Goal: Task Accomplishment & Management: Use online tool/utility

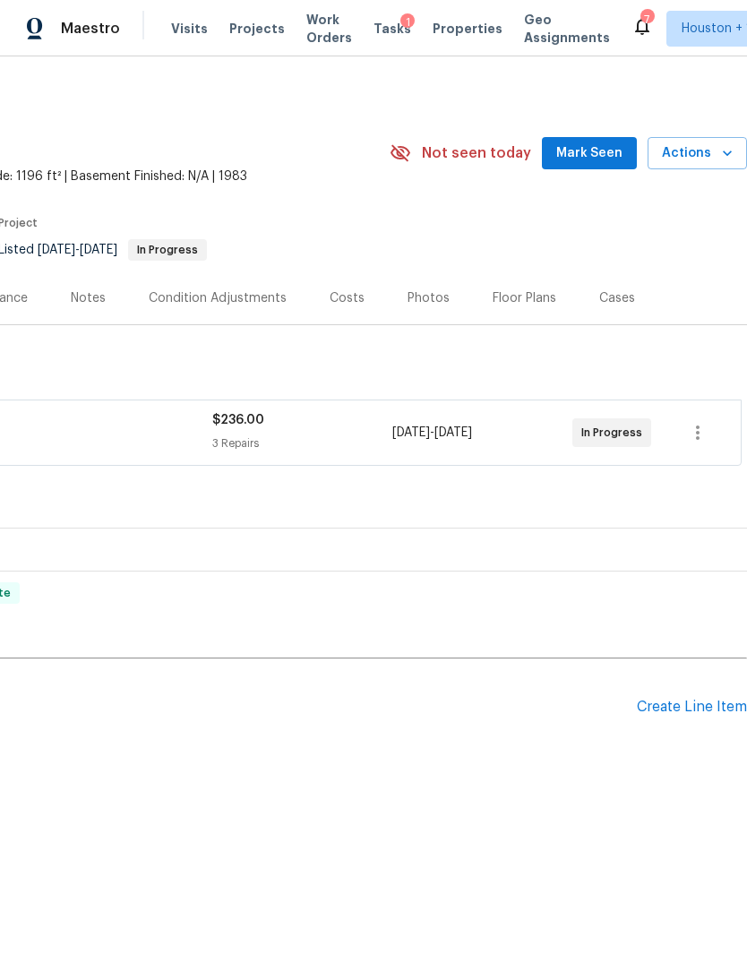
scroll to position [0, 114]
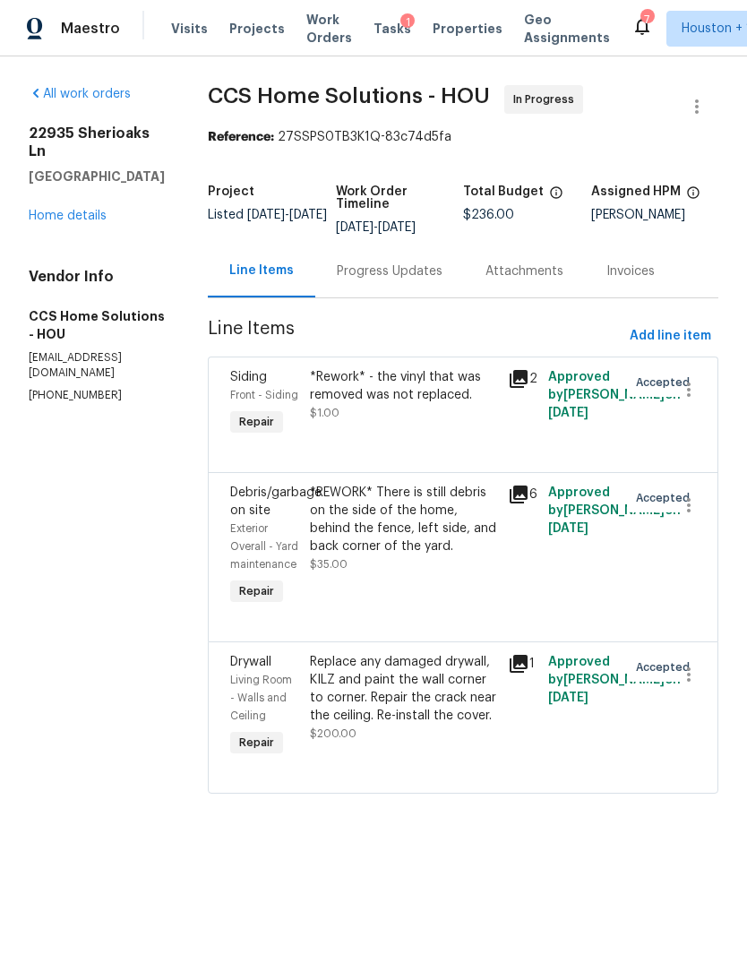
click at [393, 276] on div "Progress Updates" at bounding box center [390, 272] width 106 height 18
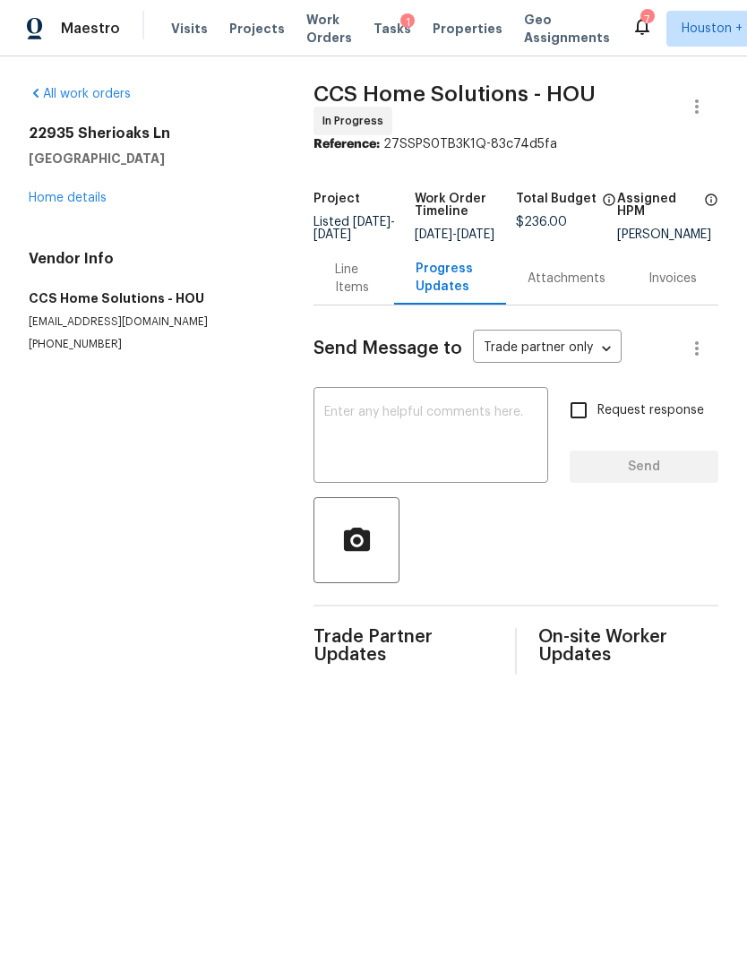
click at [335, 287] on div "Line Items" at bounding box center [353, 279] width 37 height 36
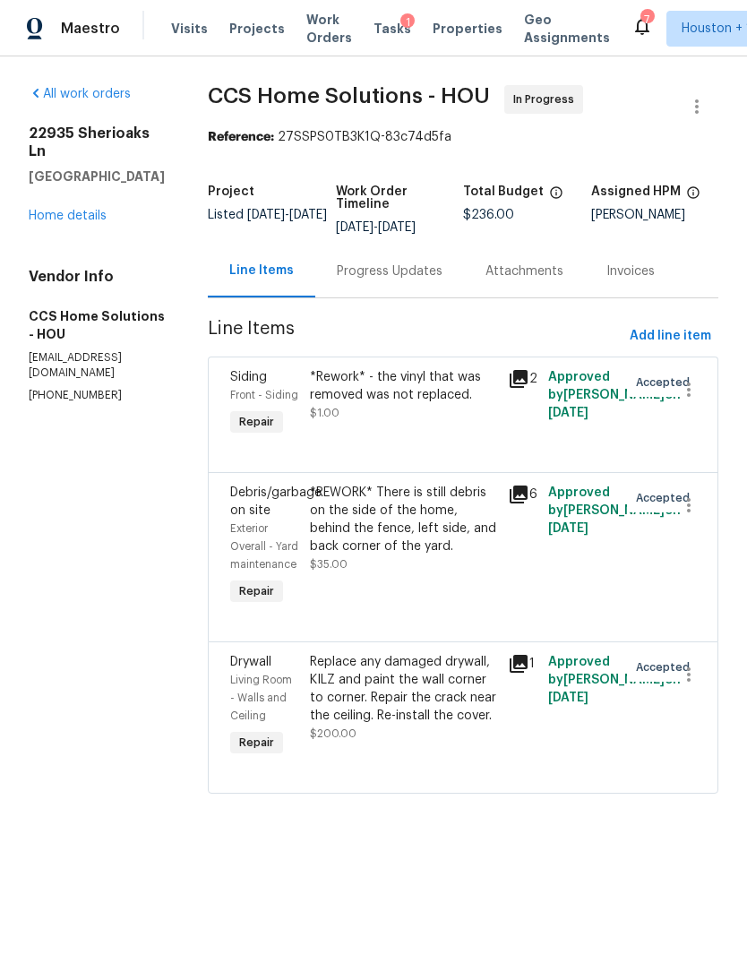
click at [368, 272] on div "Progress Updates" at bounding box center [390, 272] width 106 height 18
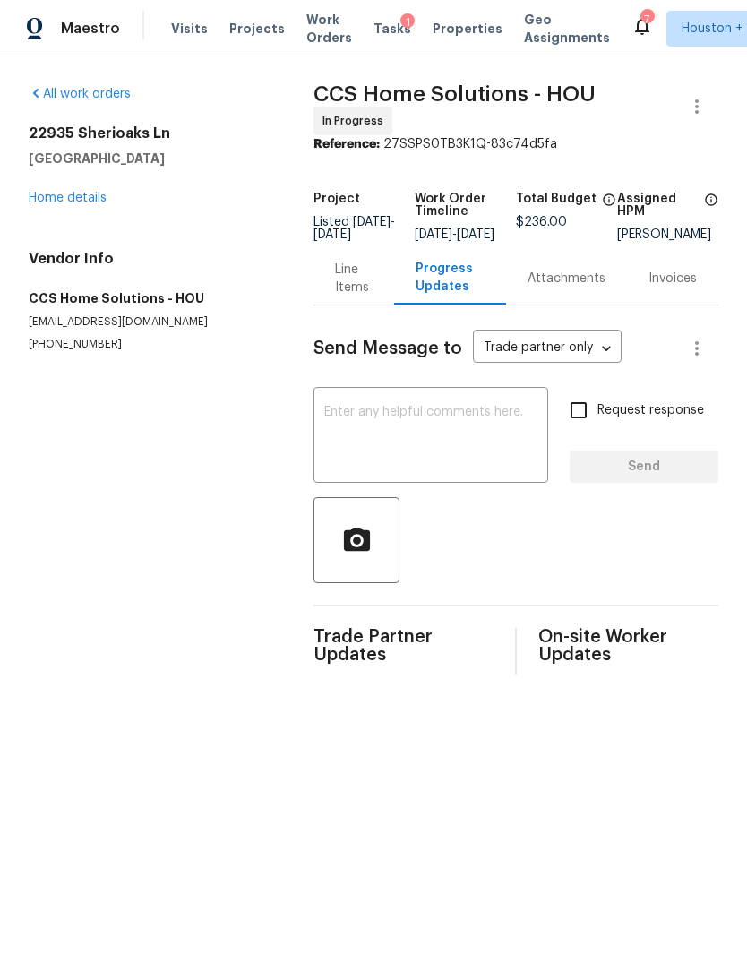
click at [371, 430] on textarea at bounding box center [430, 437] width 213 height 63
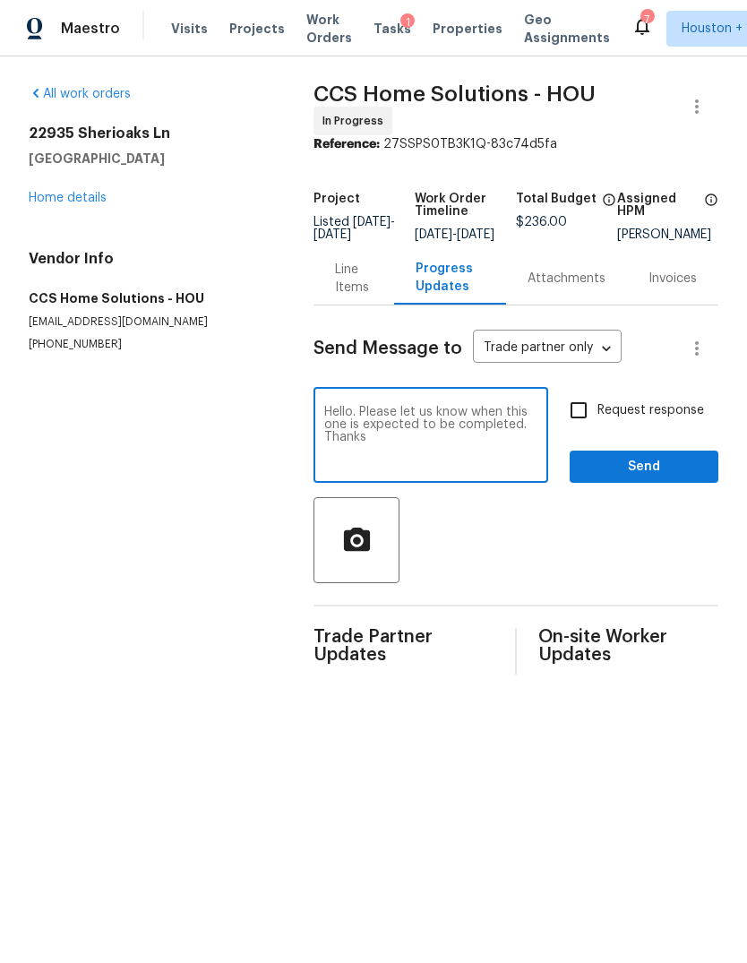
type textarea "Hello. Please let us know when this one is expected to be completed. Thank"
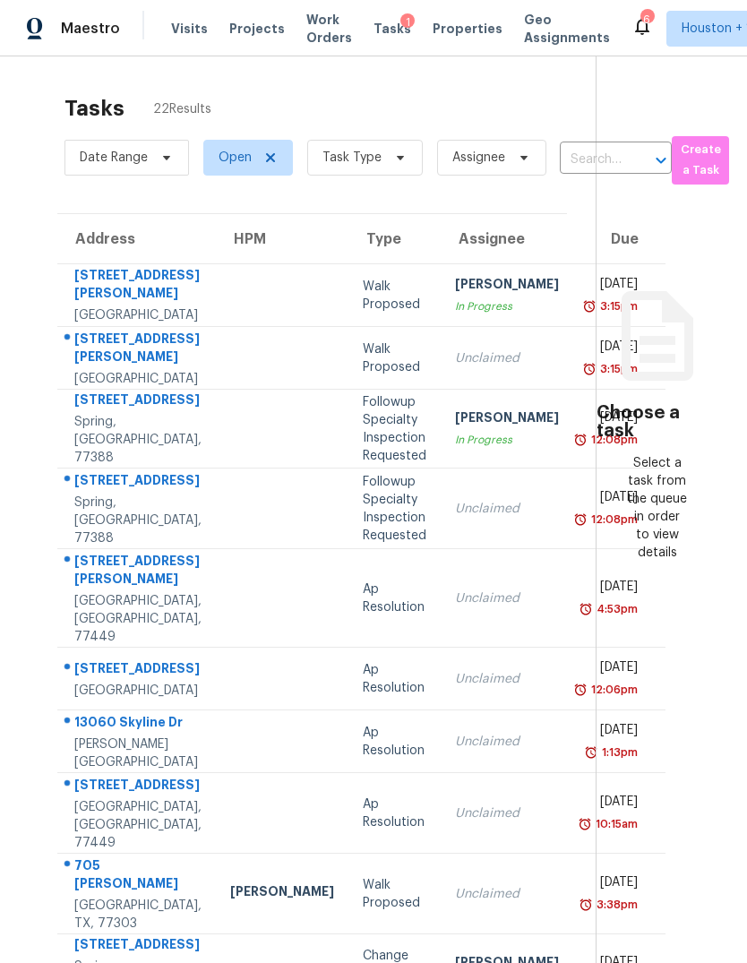
scroll to position [67, 0]
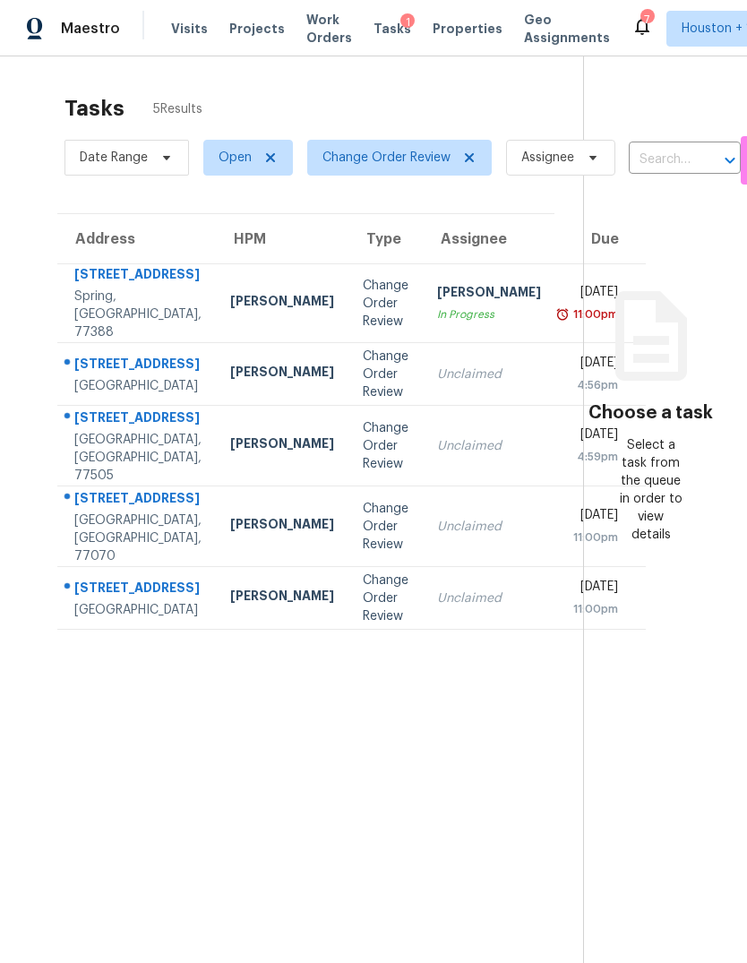
click at [90, 395] on div "Houston, TX, 77062" at bounding box center [137, 386] width 127 height 18
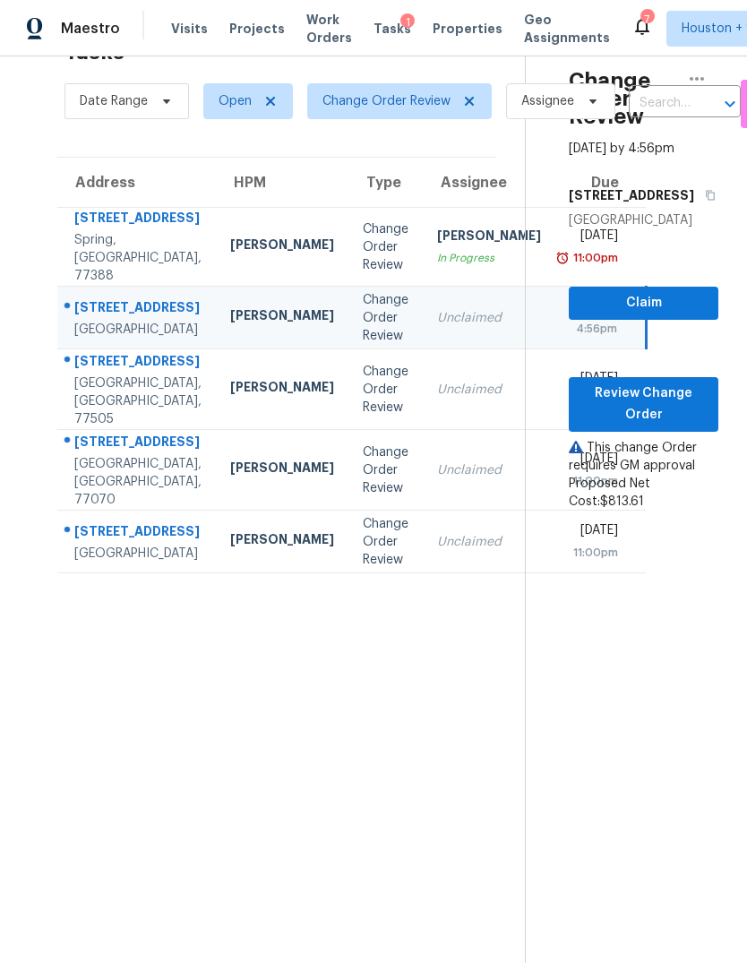
scroll to position [56, 0]
click at [652, 426] on span "Review Change Order" at bounding box center [643, 405] width 121 height 44
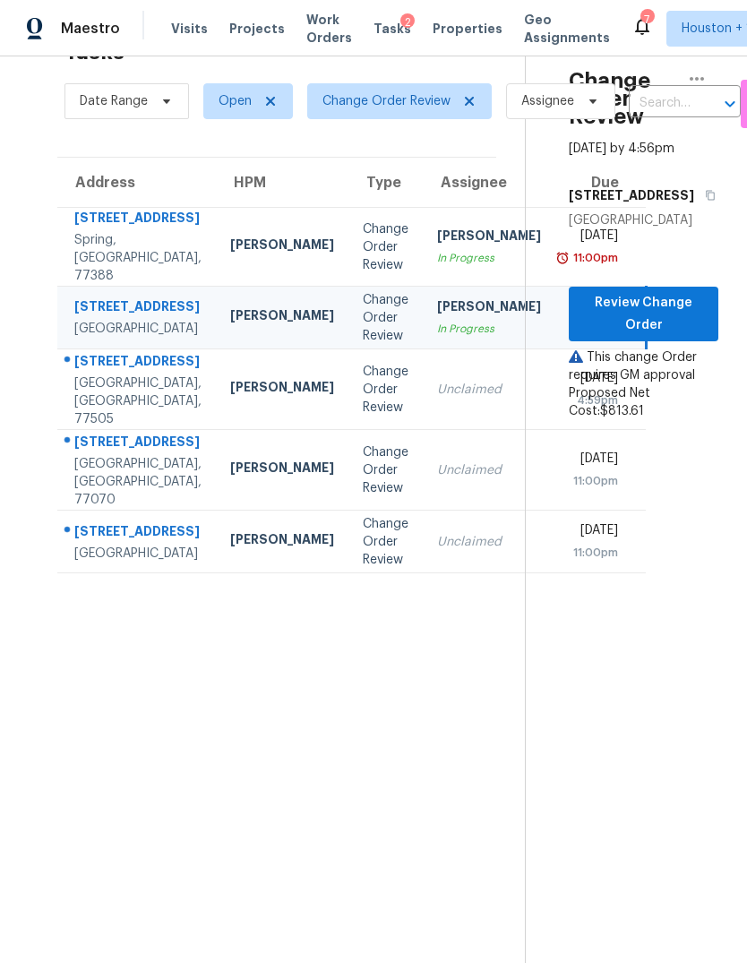
click at [349, 430] on td "Change Order Review" at bounding box center [386, 389] width 74 height 81
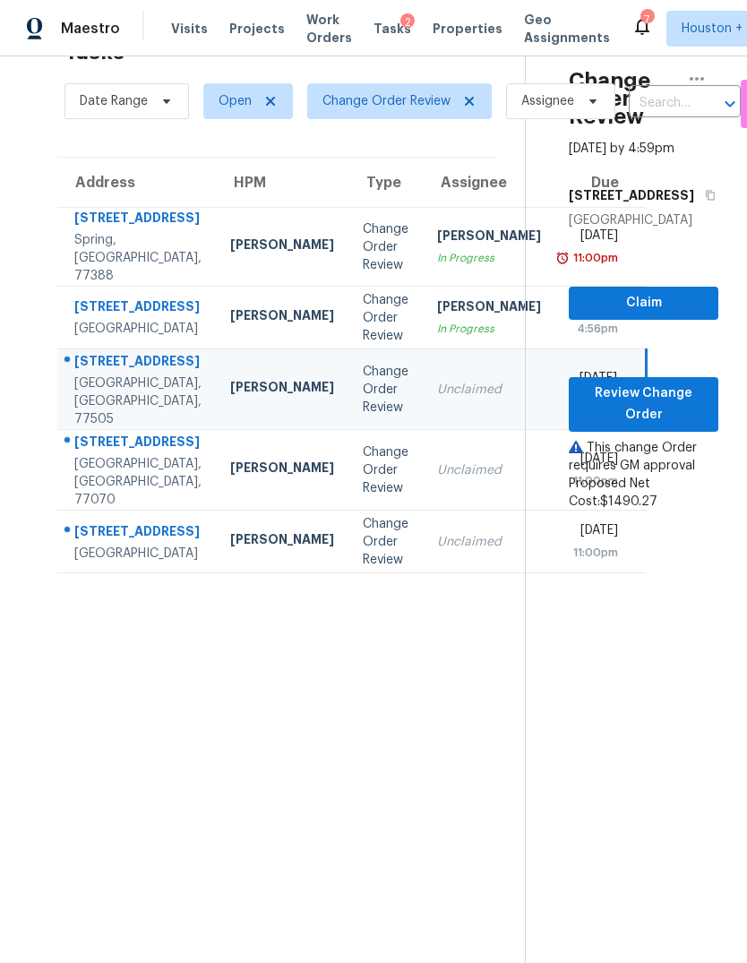
scroll to position [53, 4]
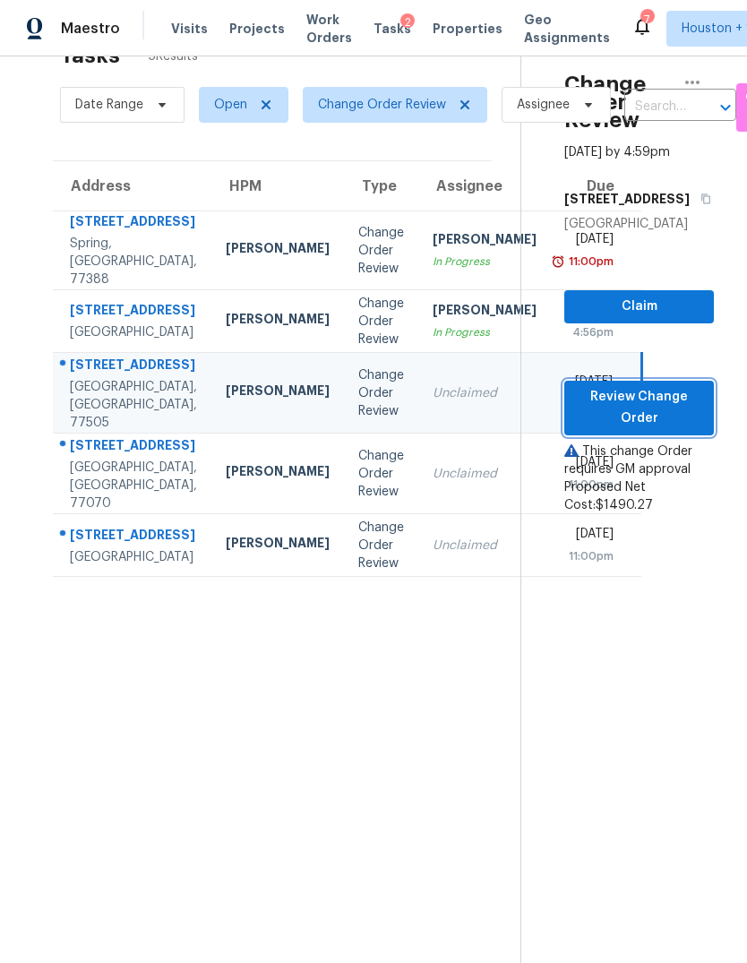
click at [638, 430] on span "Review Change Order" at bounding box center [639, 408] width 121 height 44
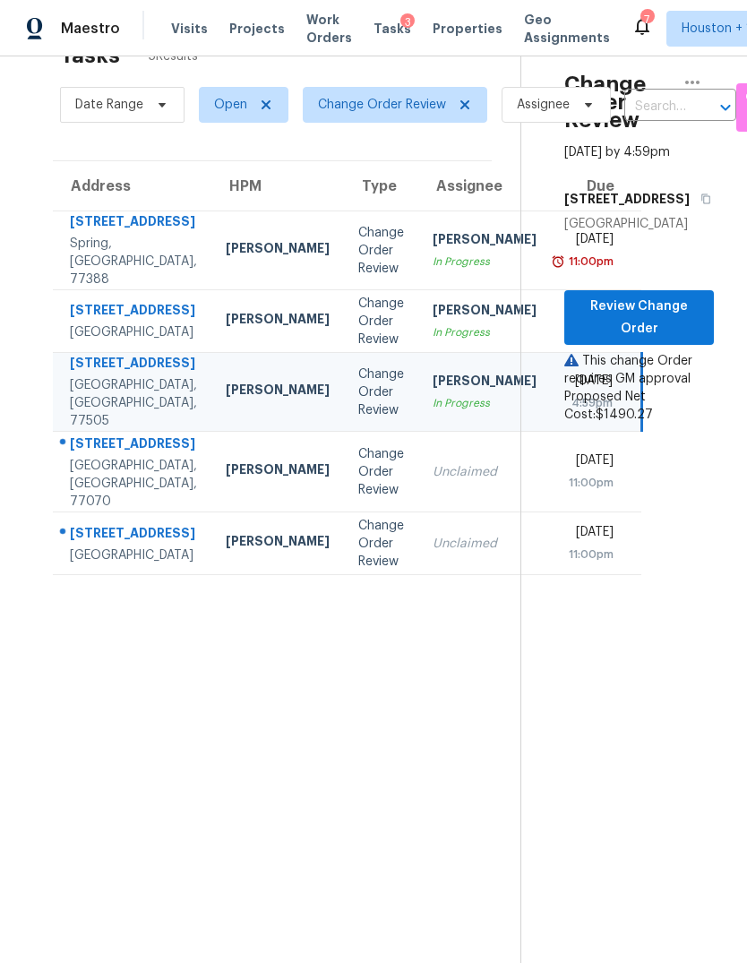
click at [358, 499] on div "Change Order Review" at bounding box center [381, 472] width 46 height 54
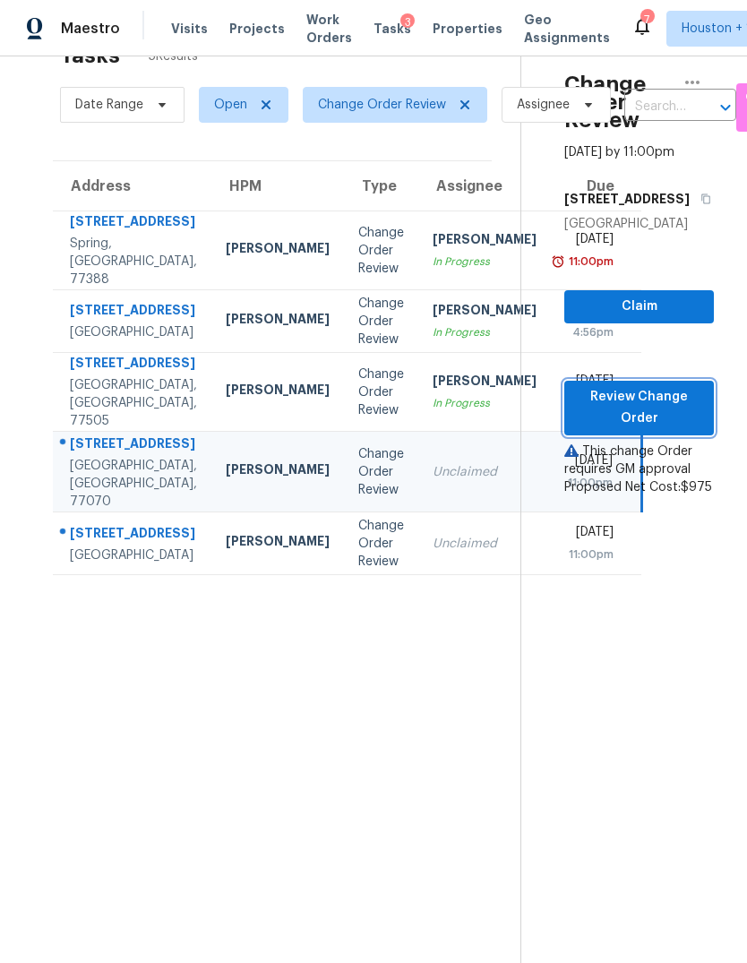
click at [671, 430] on span "Review Change Order" at bounding box center [639, 408] width 121 height 44
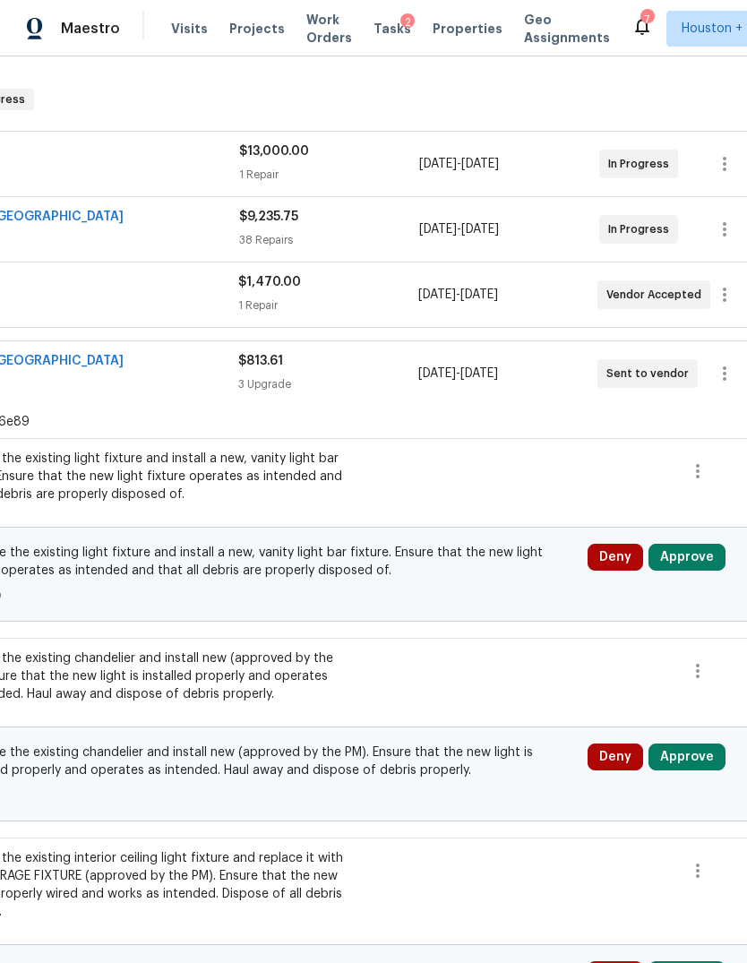
scroll to position [282, 250]
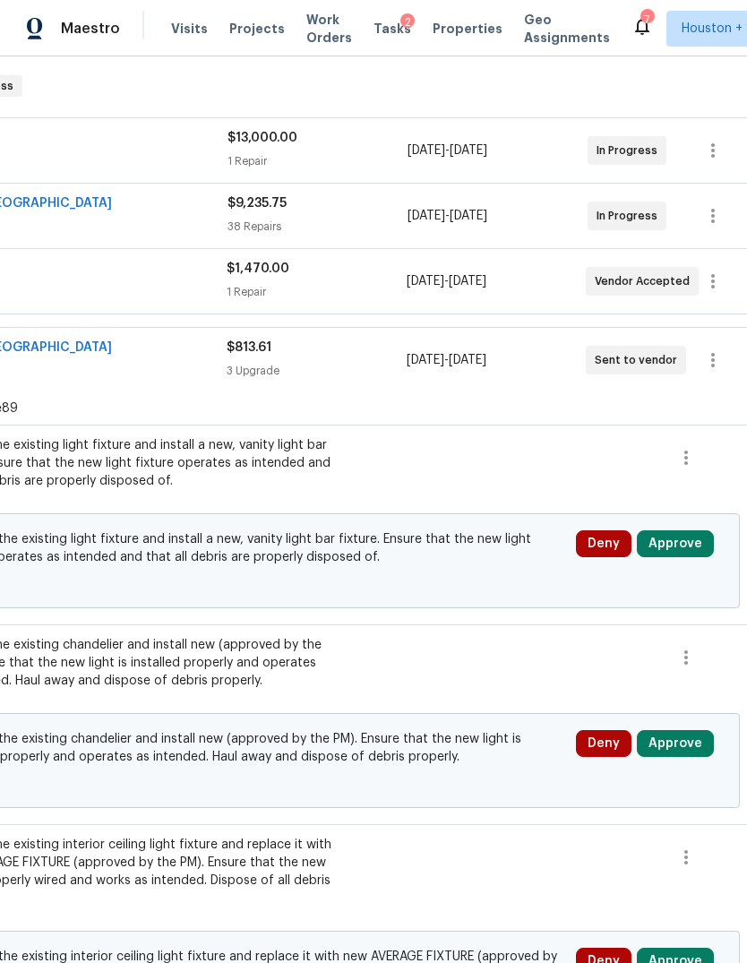
click at [700, 547] on button "Approve" at bounding box center [675, 543] width 77 height 27
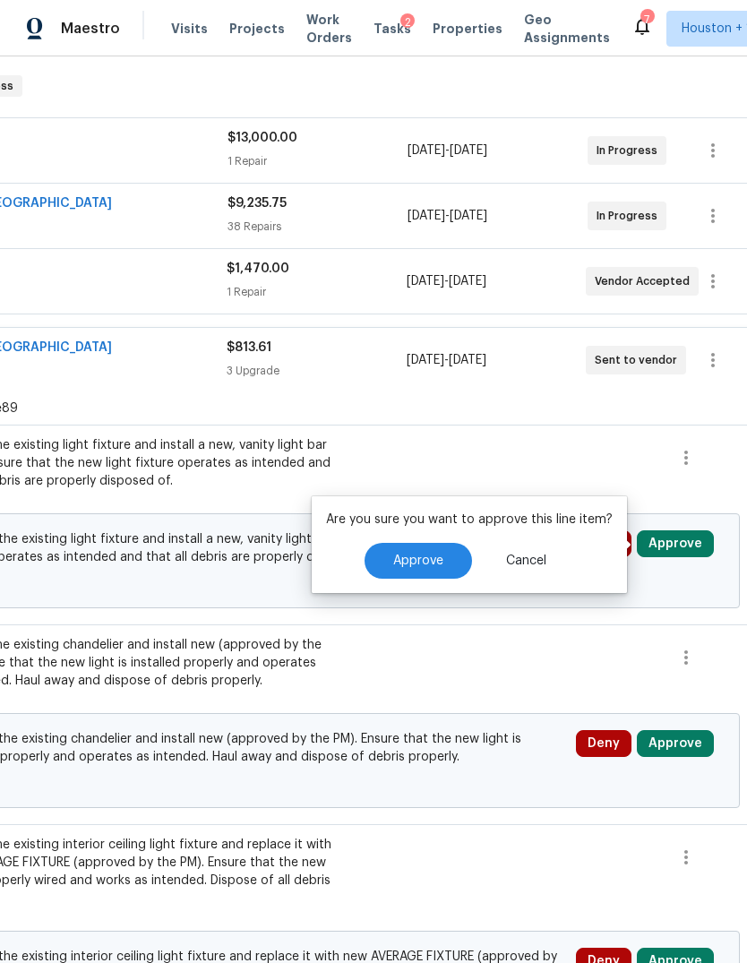
click at [438, 551] on button "Approve" at bounding box center [419, 561] width 108 height 36
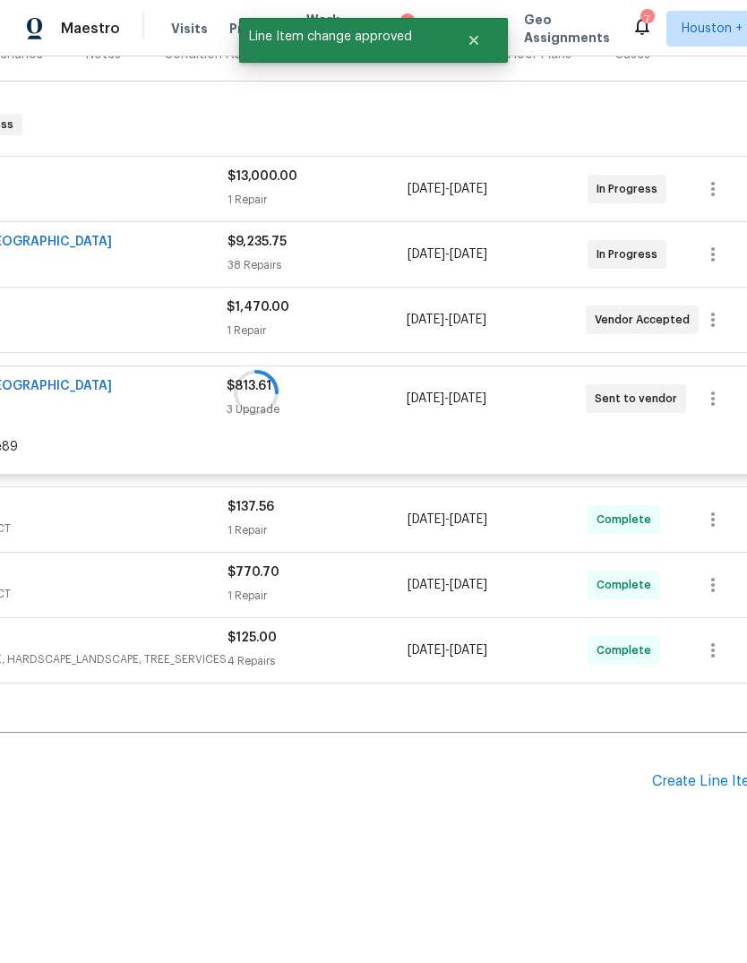
scroll to position [408, 213]
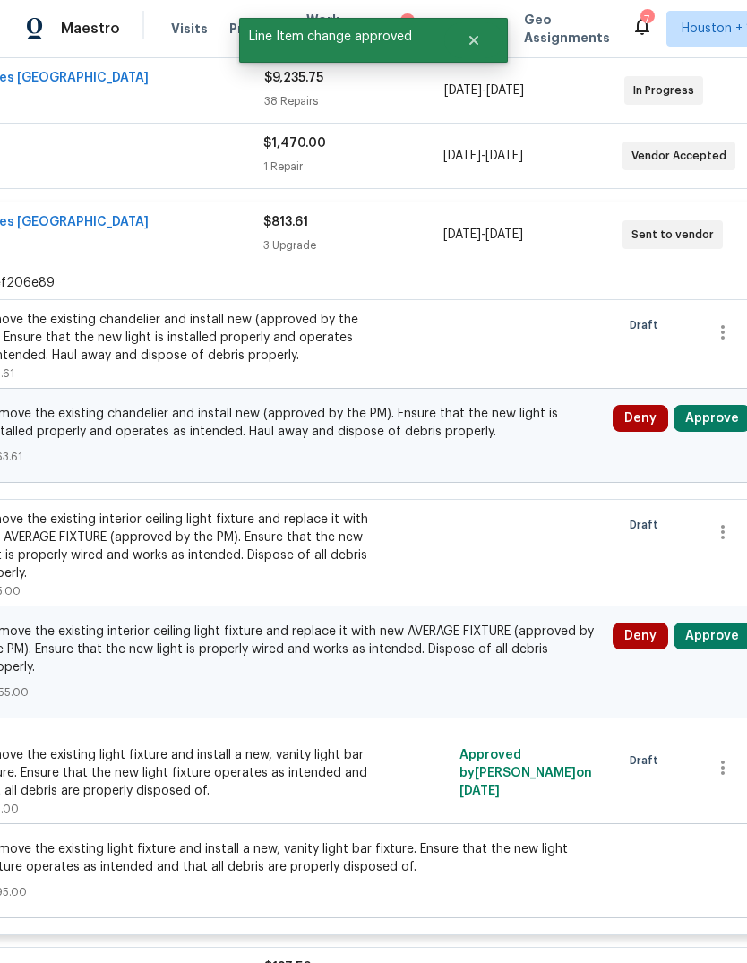
click at [711, 627] on button "Approve" at bounding box center [712, 636] width 77 height 27
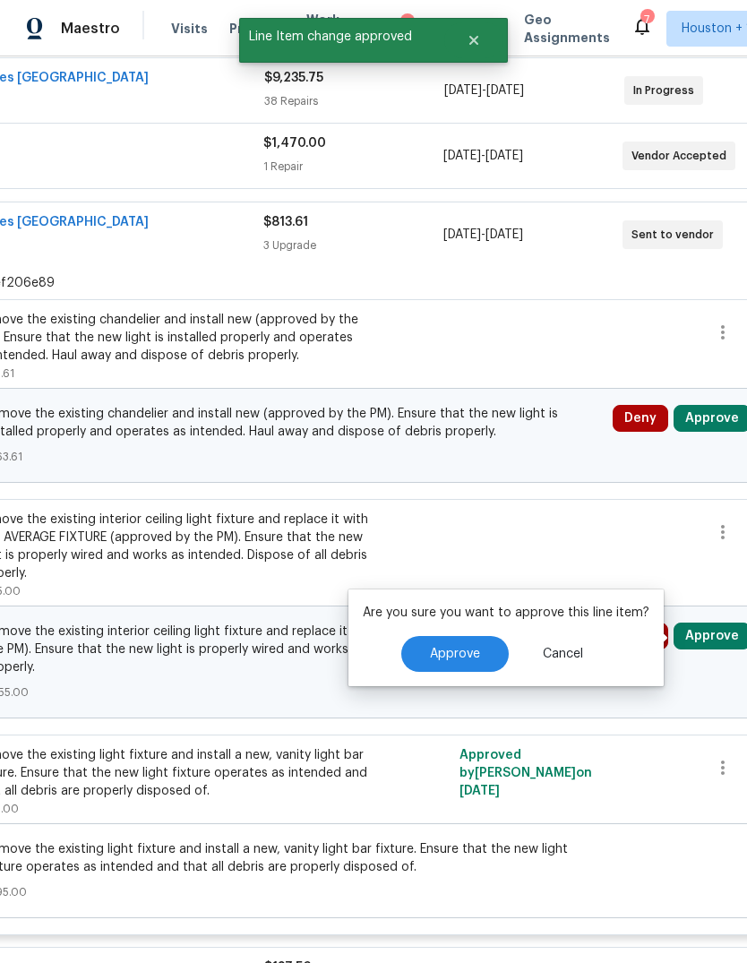
click at [457, 655] on span "Approve" at bounding box center [455, 654] width 50 height 13
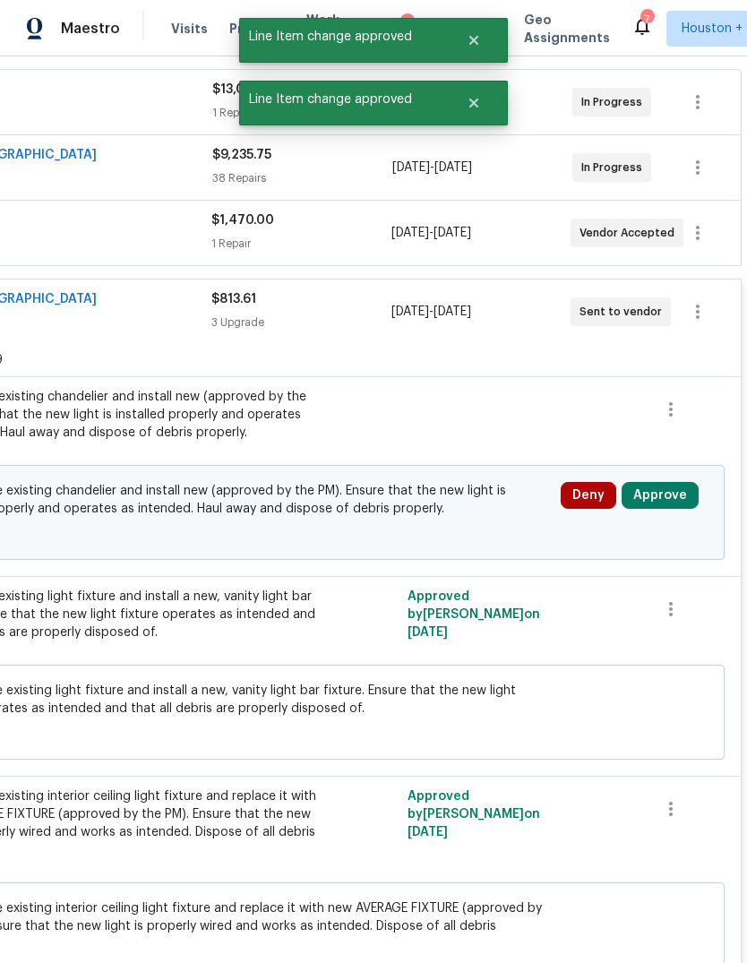
scroll to position [331, 265]
click at [694, 503] on button "Approve" at bounding box center [660, 495] width 77 height 27
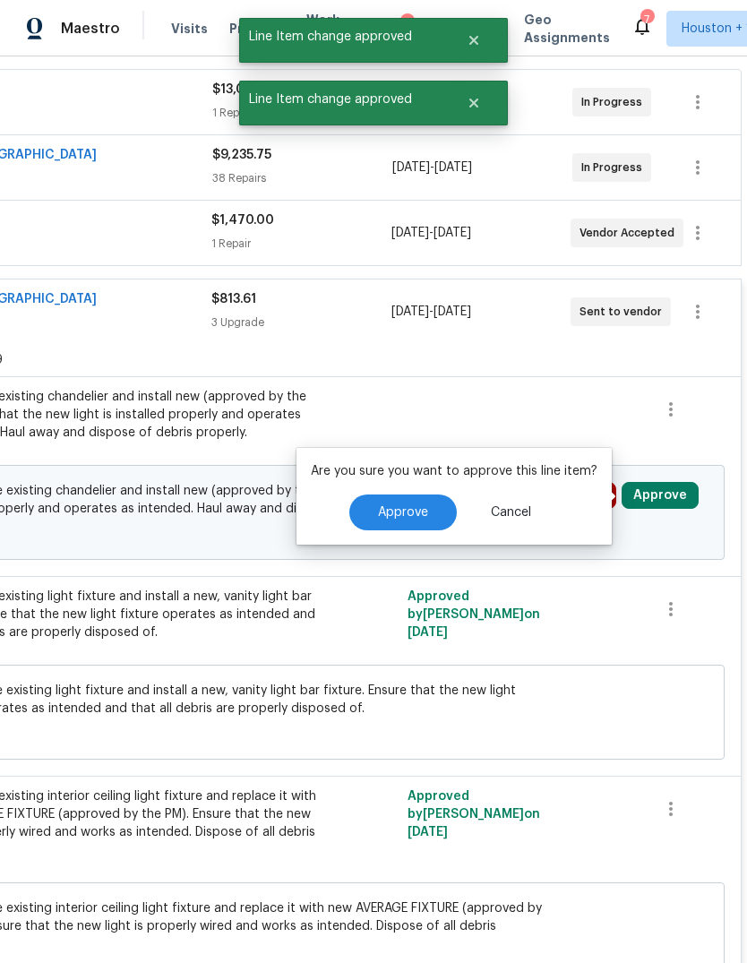
click at [425, 520] on button "Approve" at bounding box center [403, 513] width 108 height 36
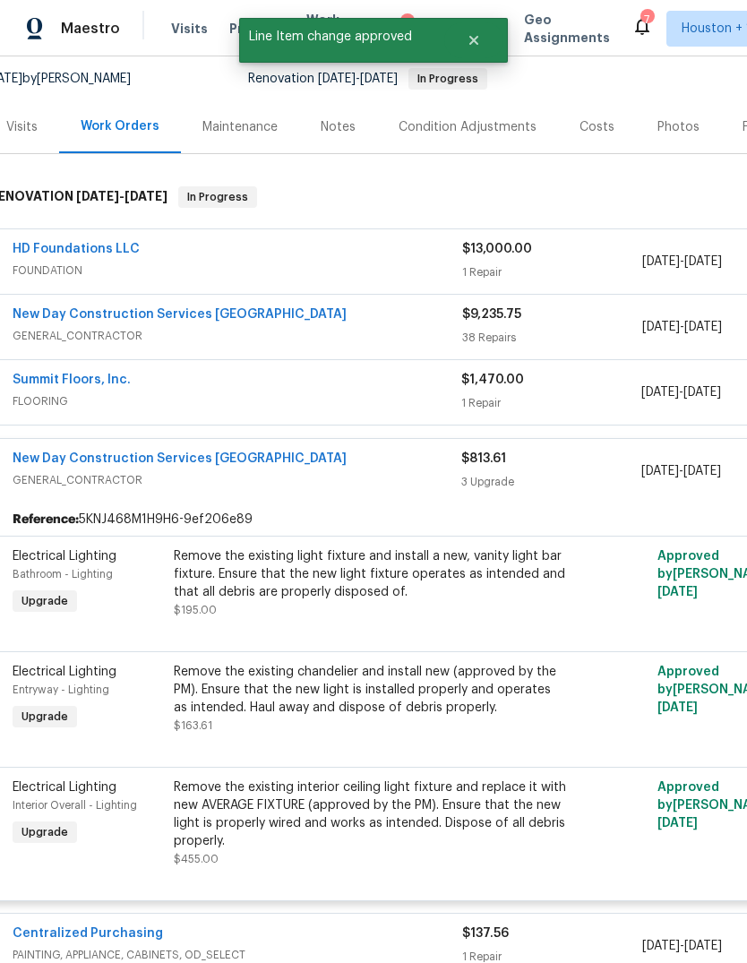
scroll to position [212, 12]
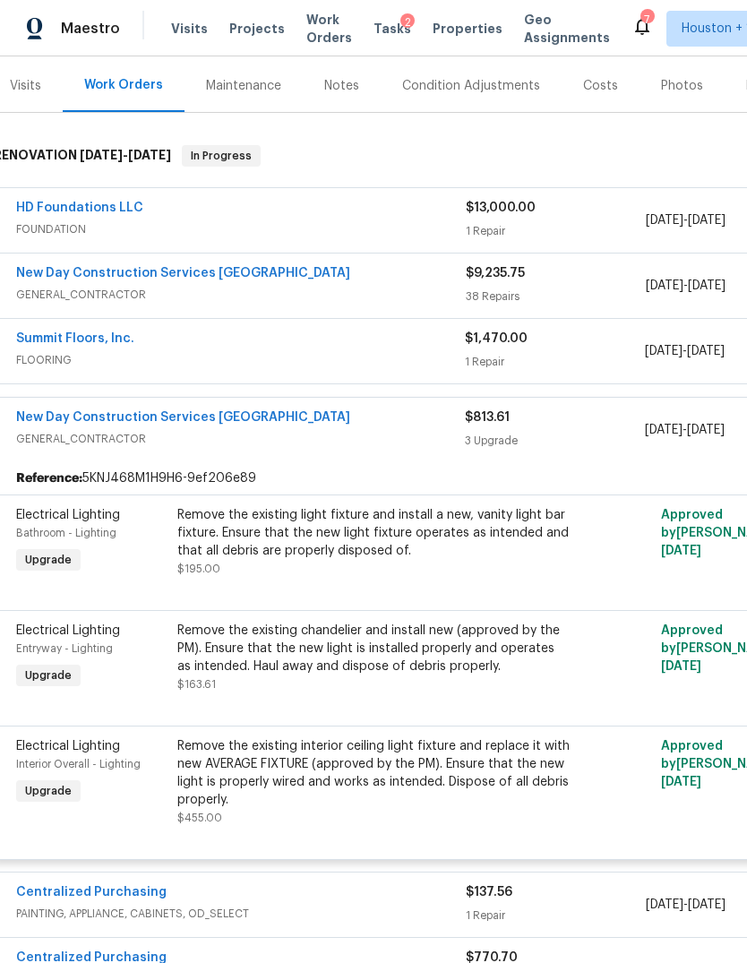
click at [219, 658] on div "Remove the existing chandelier and install new (approved by the PM). Ensure tha…" at bounding box center [373, 649] width 392 height 54
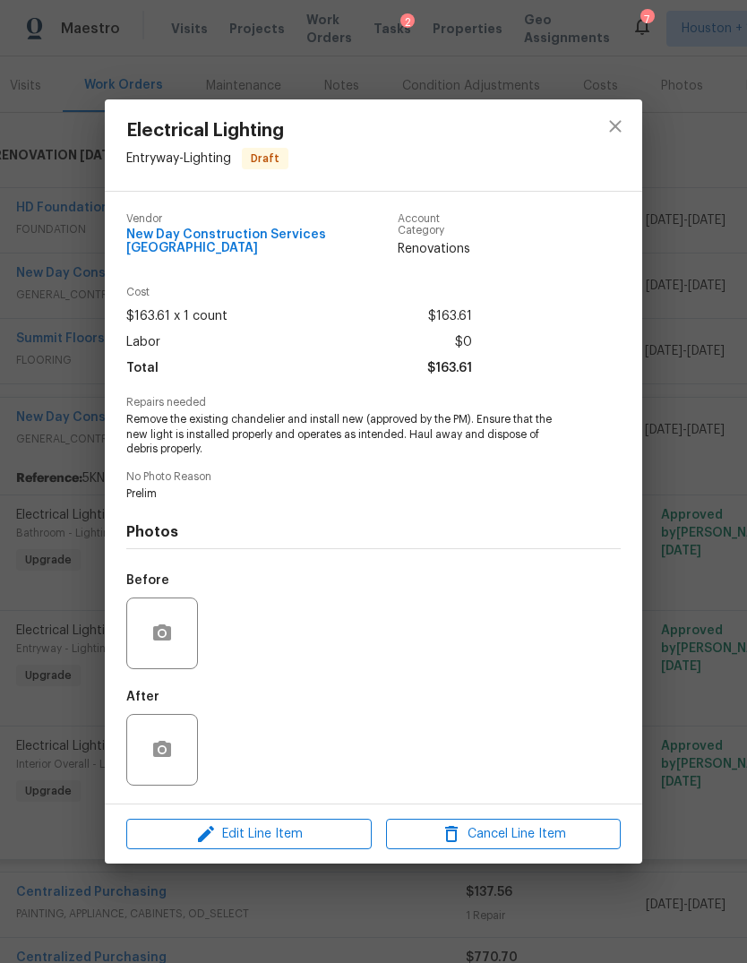
click at [216, 640] on div "Before" at bounding box center [373, 622] width 495 height 116
click at [691, 523] on div "Electrical Lighting Entryway - Lighting Draft Vendor New Day Construction Servi…" at bounding box center [373, 481] width 747 height 963
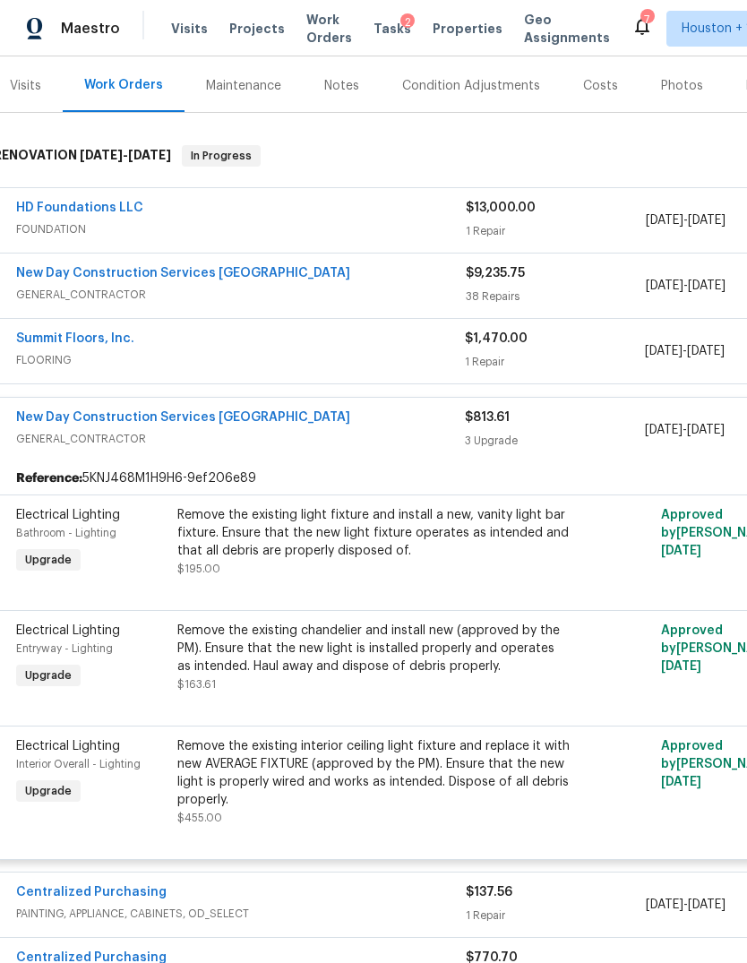
click at [448, 793] on div "Remove the existing interior ceiling light fixture and replace it with new AVER…" at bounding box center [373, 773] width 392 height 72
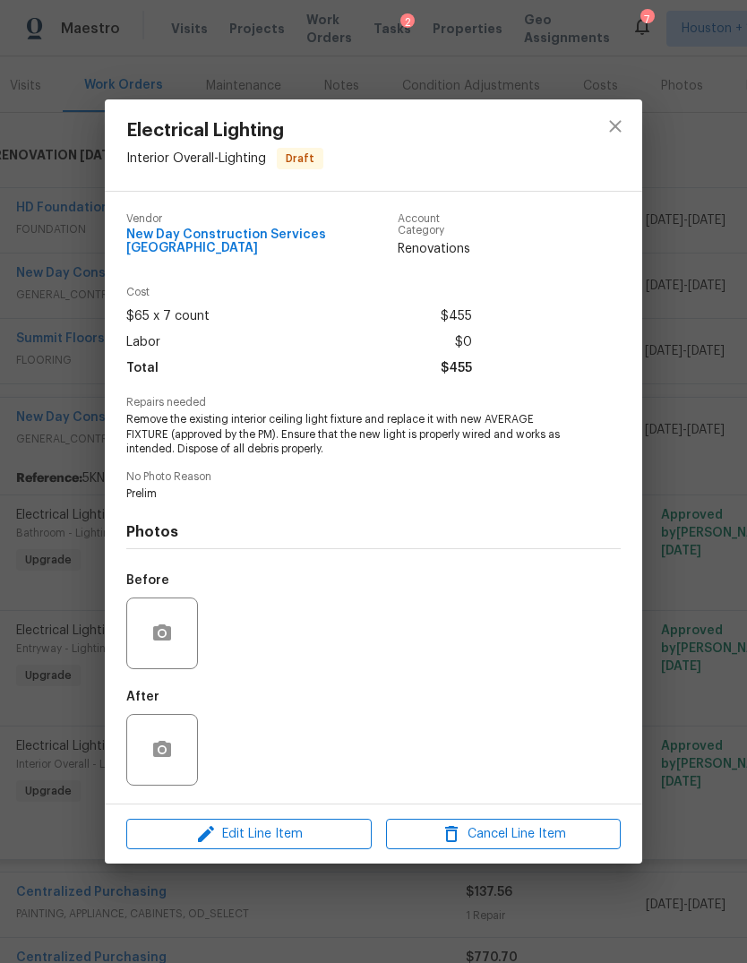
click at [691, 572] on div "Electrical Lighting Interior Overall - Lighting Draft Vendor New Day Constructi…" at bounding box center [373, 481] width 747 height 963
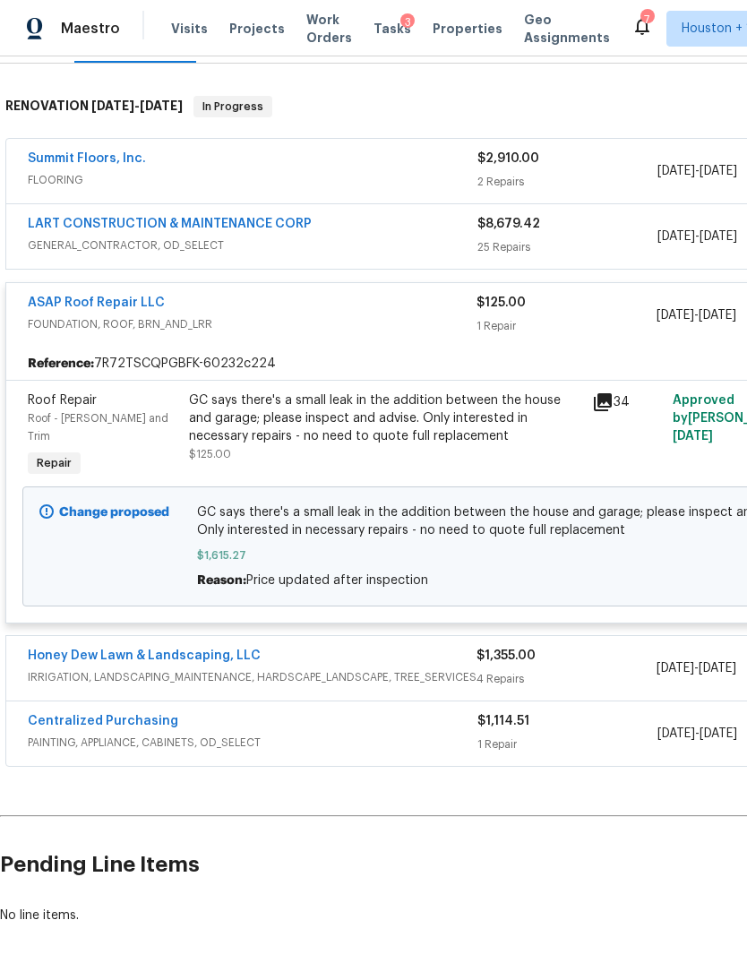
scroll to position [261, 0]
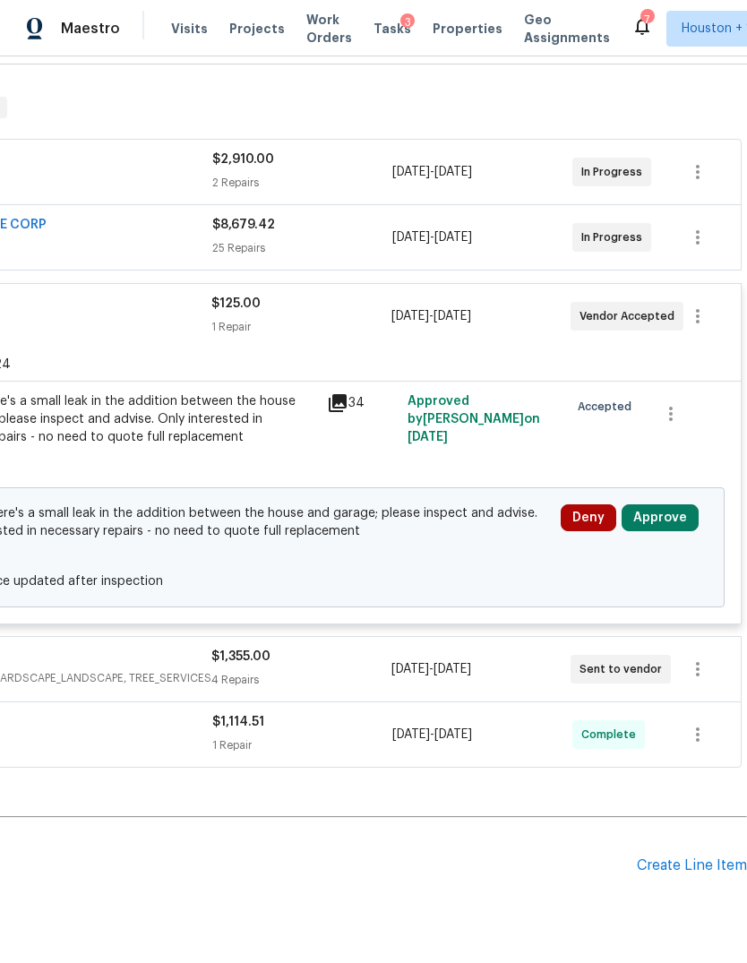
click at [679, 504] on button "Approve" at bounding box center [660, 517] width 77 height 27
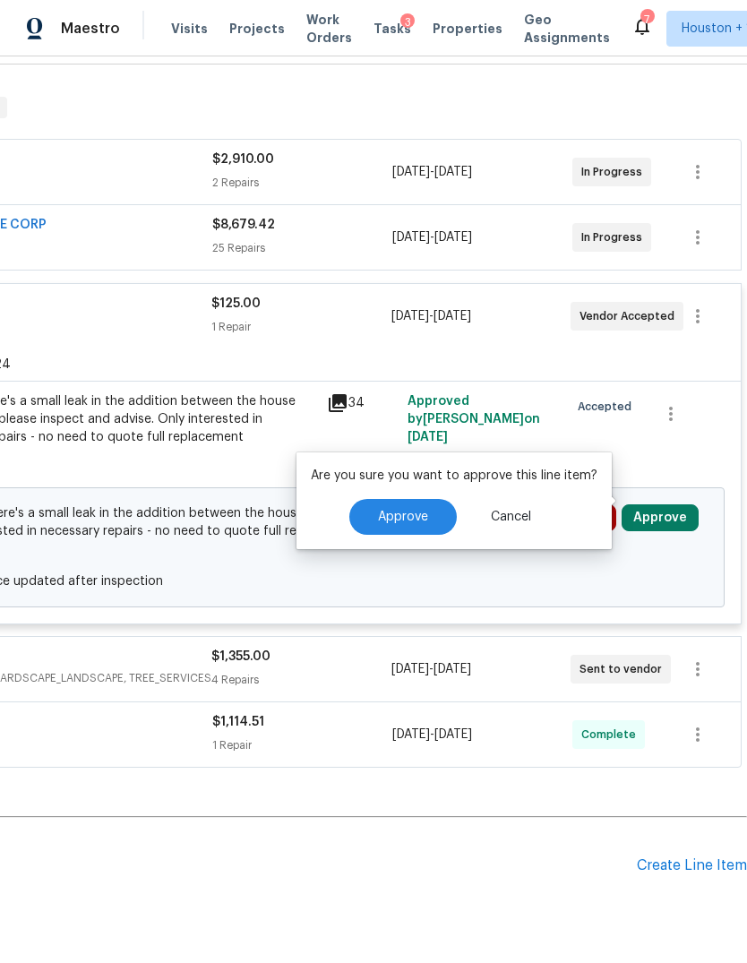
click at [416, 509] on button "Approve" at bounding box center [403, 517] width 108 height 36
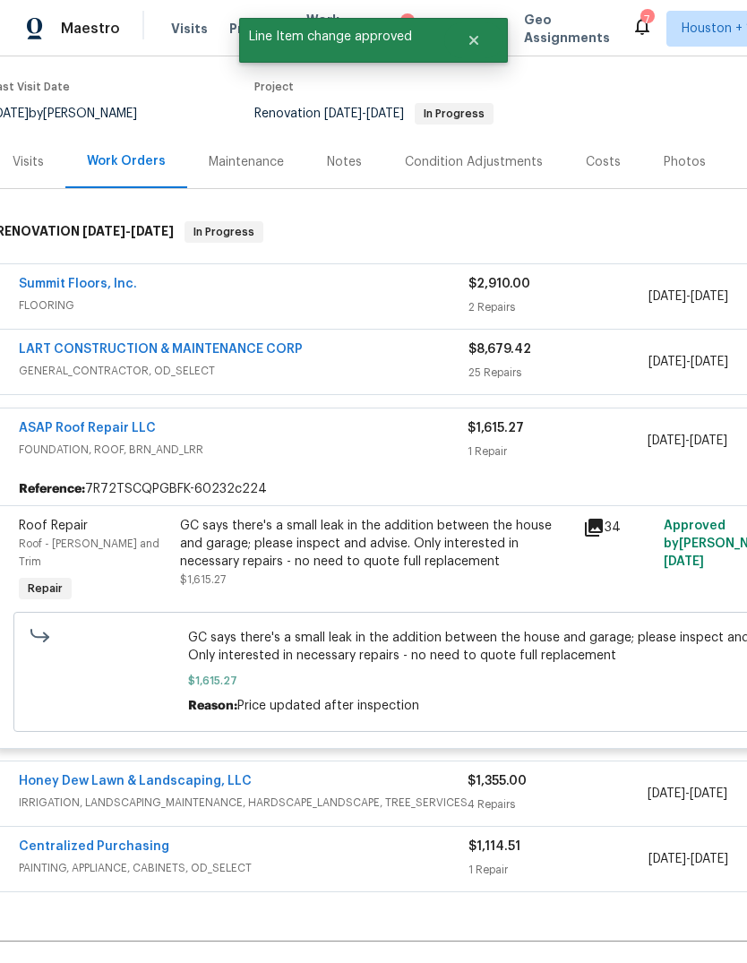
scroll to position [51, 15]
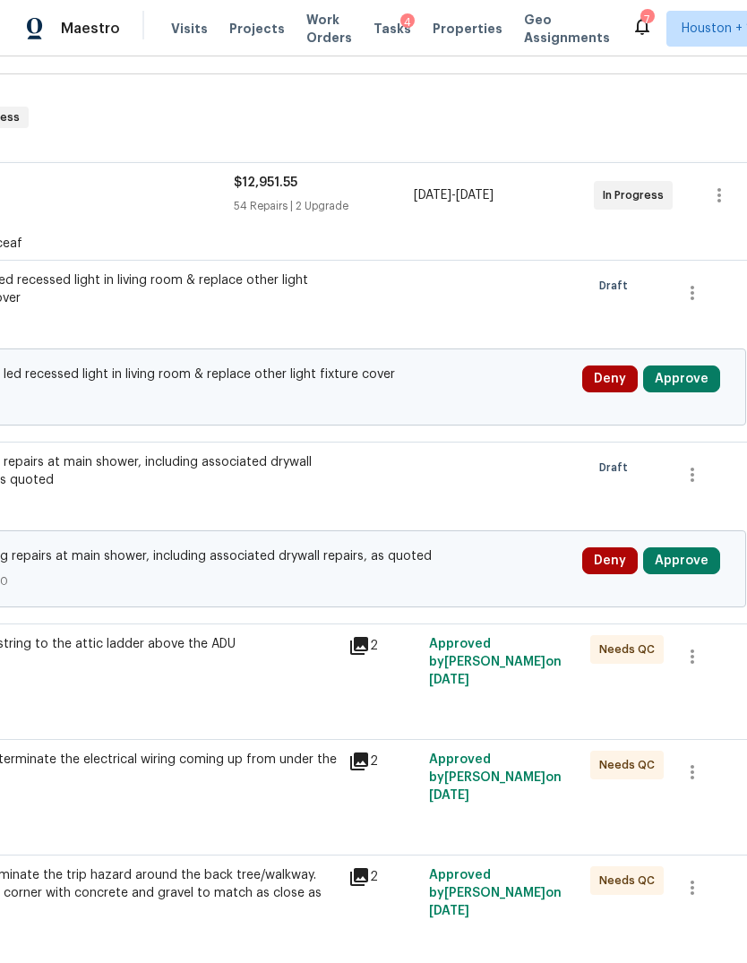
scroll to position [249, 241]
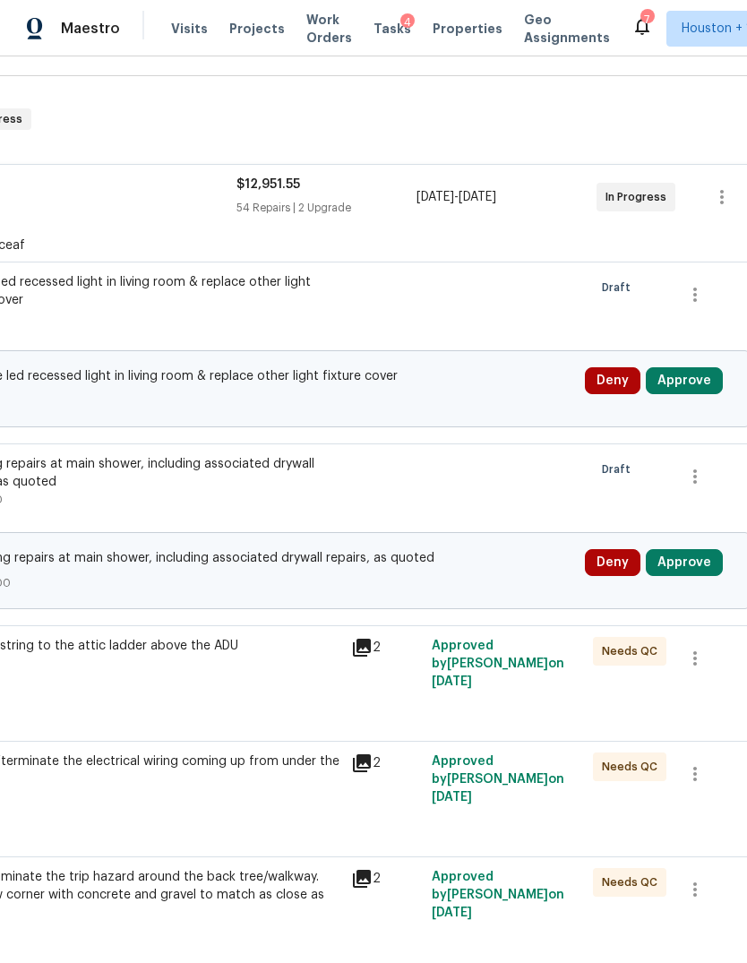
click at [712, 390] on button "Approve" at bounding box center [684, 380] width 77 height 27
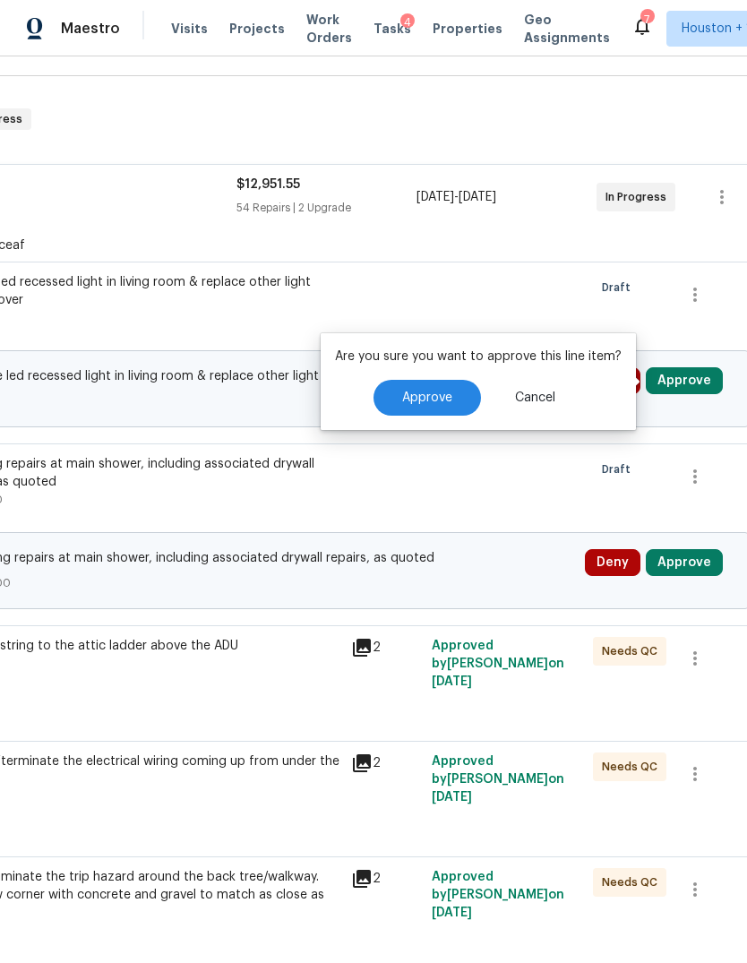
click at [440, 389] on button "Approve" at bounding box center [428, 398] width 108 height 36
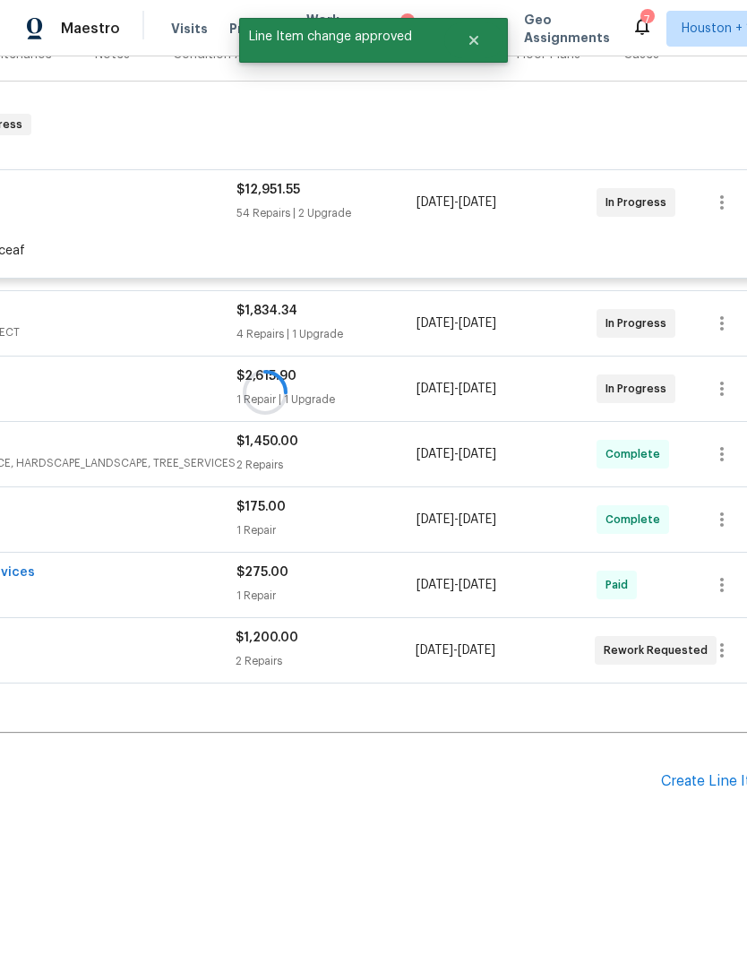
scroll to position [176, 241]
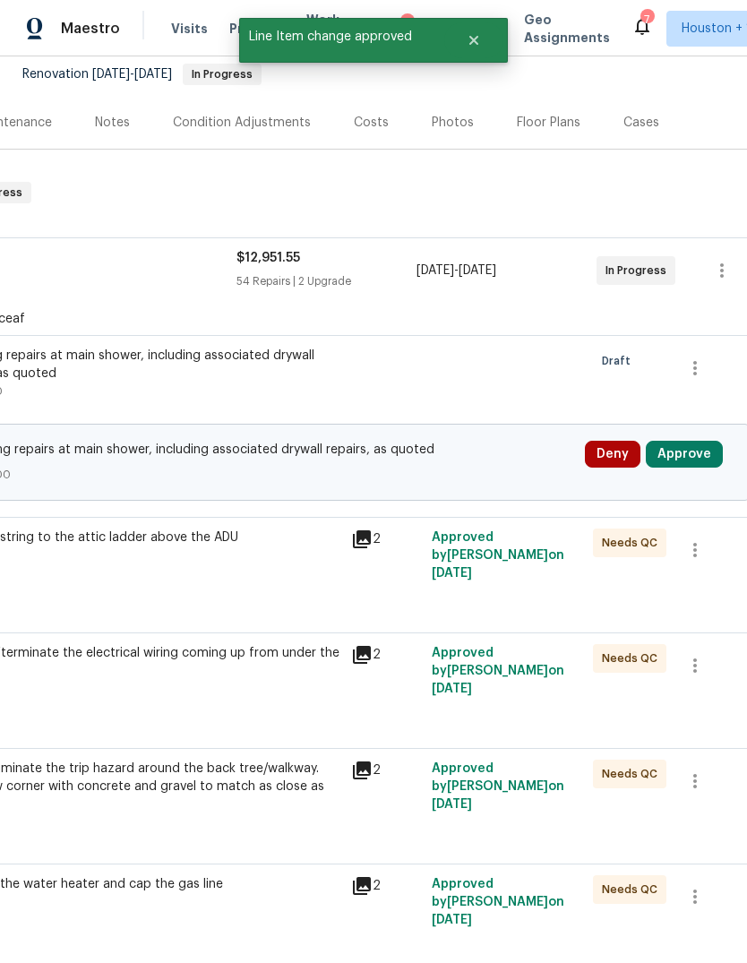
click at [696, 451] on button "Approve" at bounding box center [684, 454] width 77 height 27
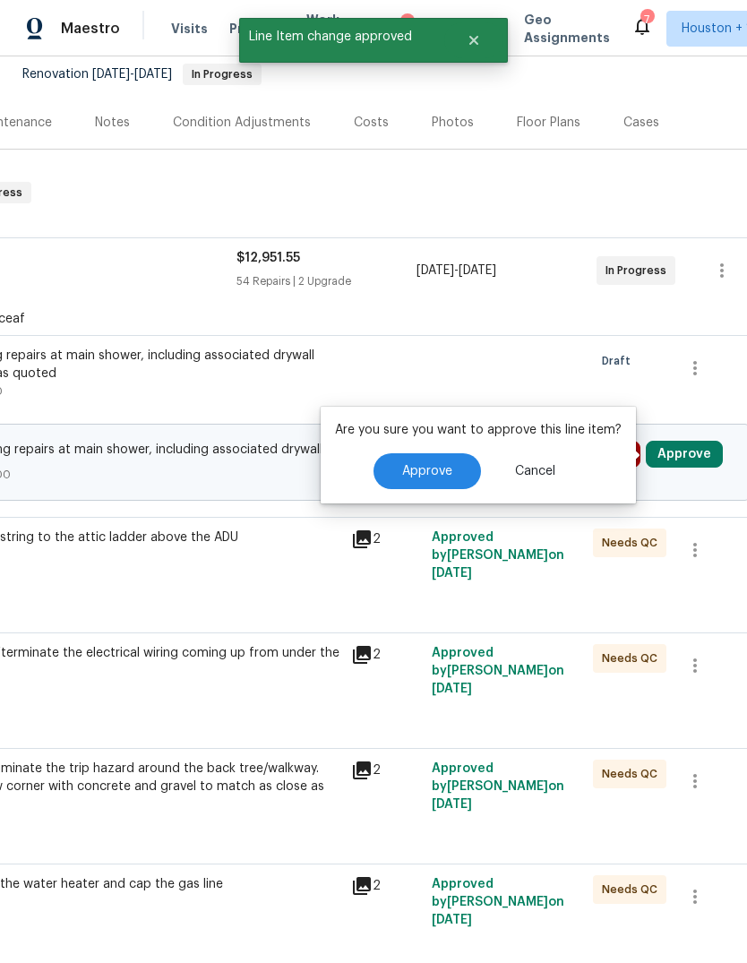
click at [435, 475] on span "Approve" at bounding box center [427, 471] width 50 height 13
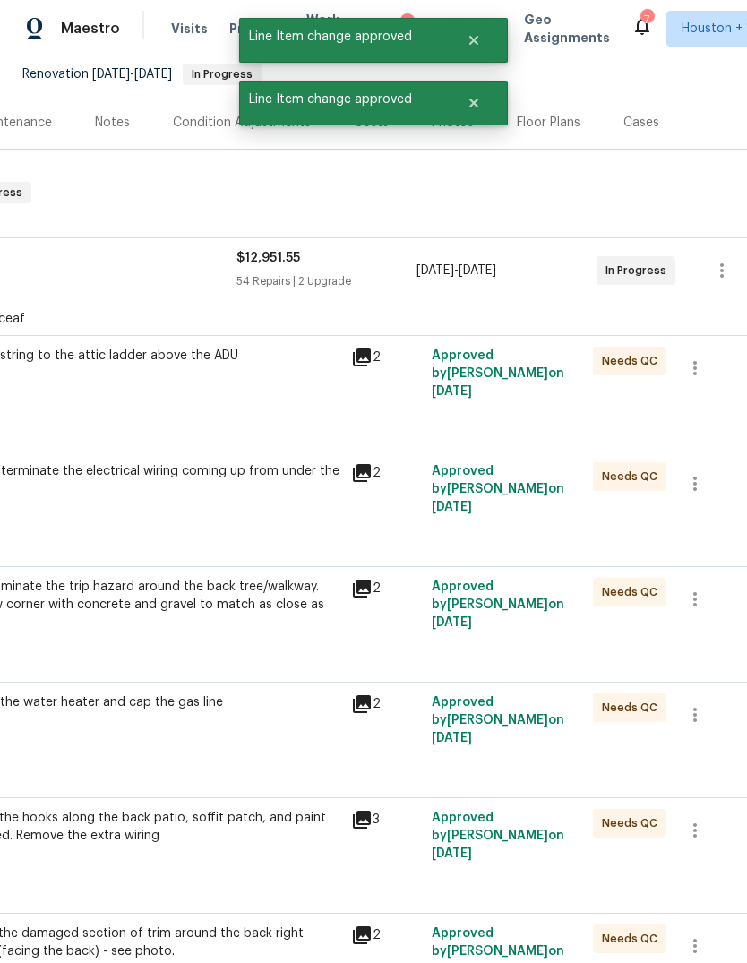
scroll to position [67, 0]
